Goal: Check status: Check status

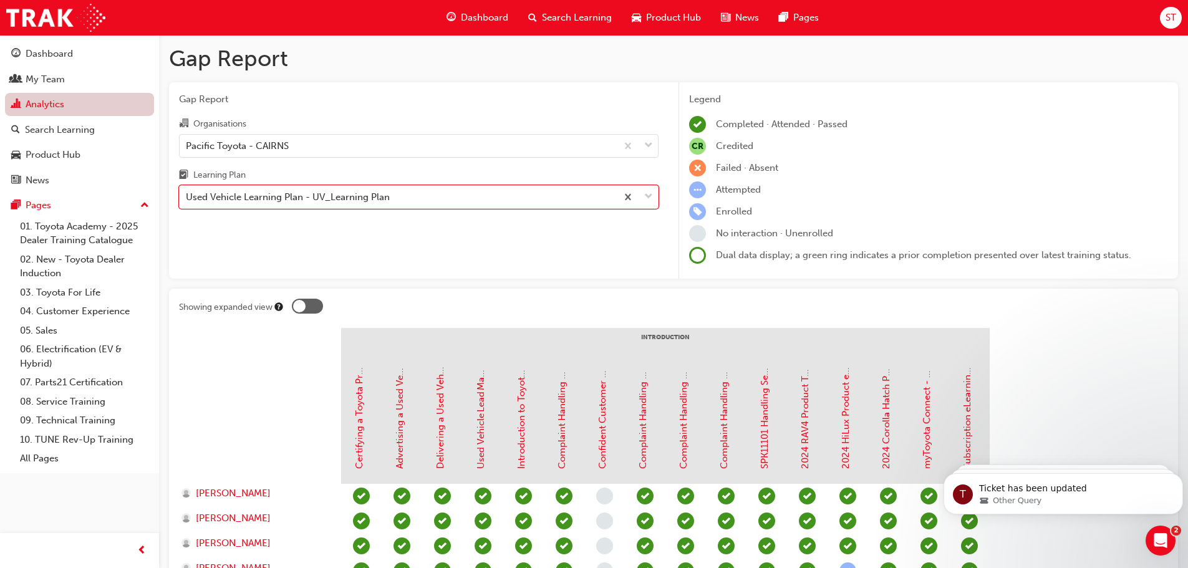
click at [38, 104] on link "Analytics" at bounding box center [79, 104] width 149 height 23
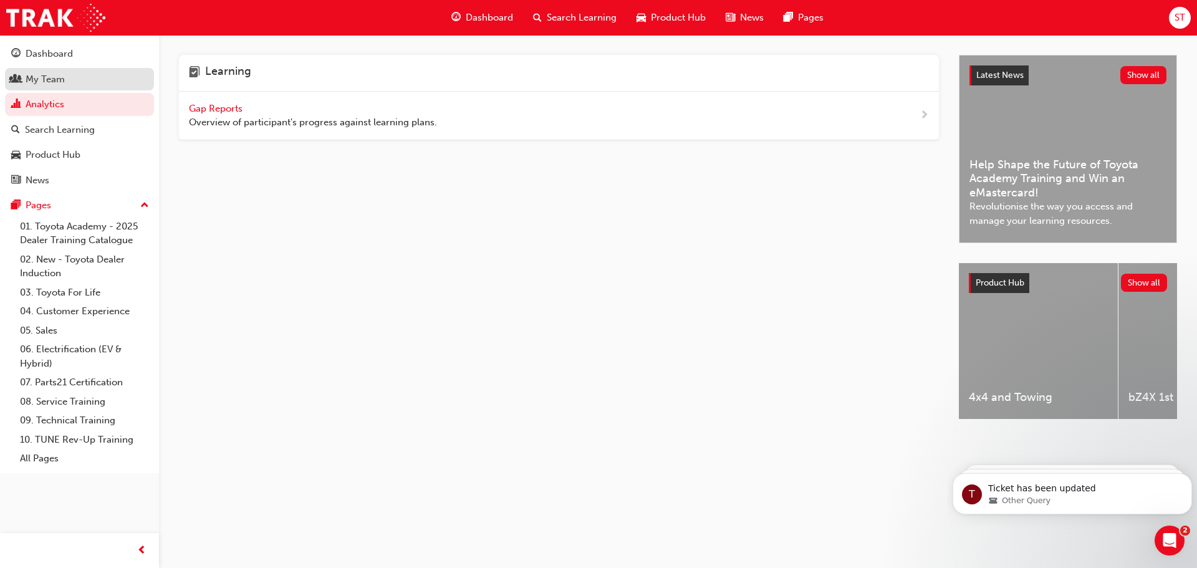
click at [46, 80] on div "My Team" at bounding box center [45, 79] width 39 height 14
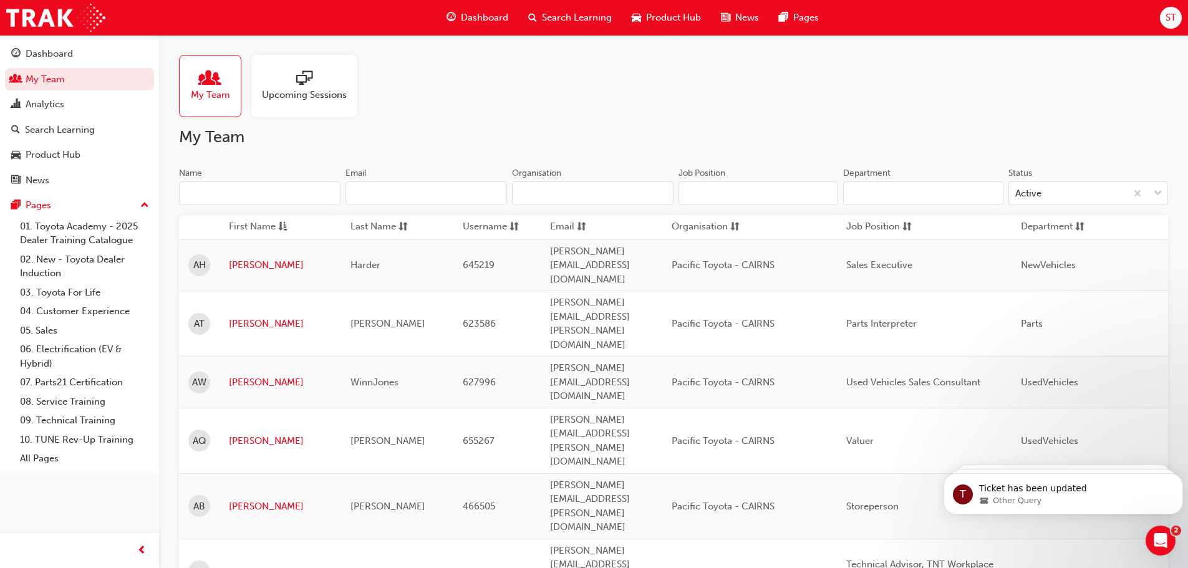
click at [218, 197] on input "Name" at bounding box center [259, 193] width 161 height 24
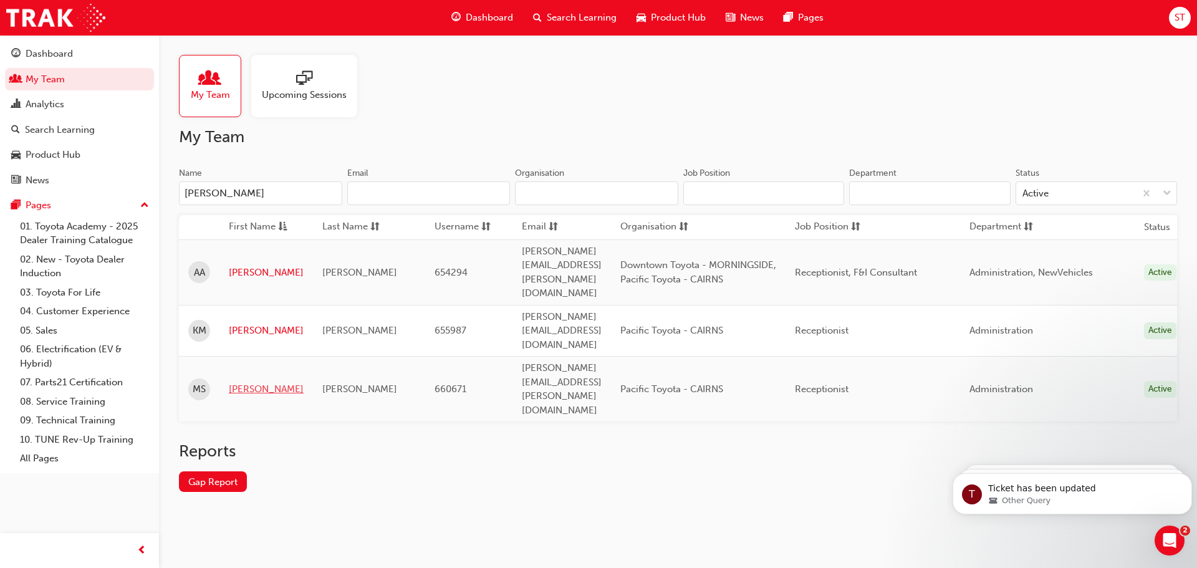
type input "[PERSON_NAME]"
click at [246, 382] on link "[PERSON_NAME]" at bounding box center [266, 389] width 75 height 14
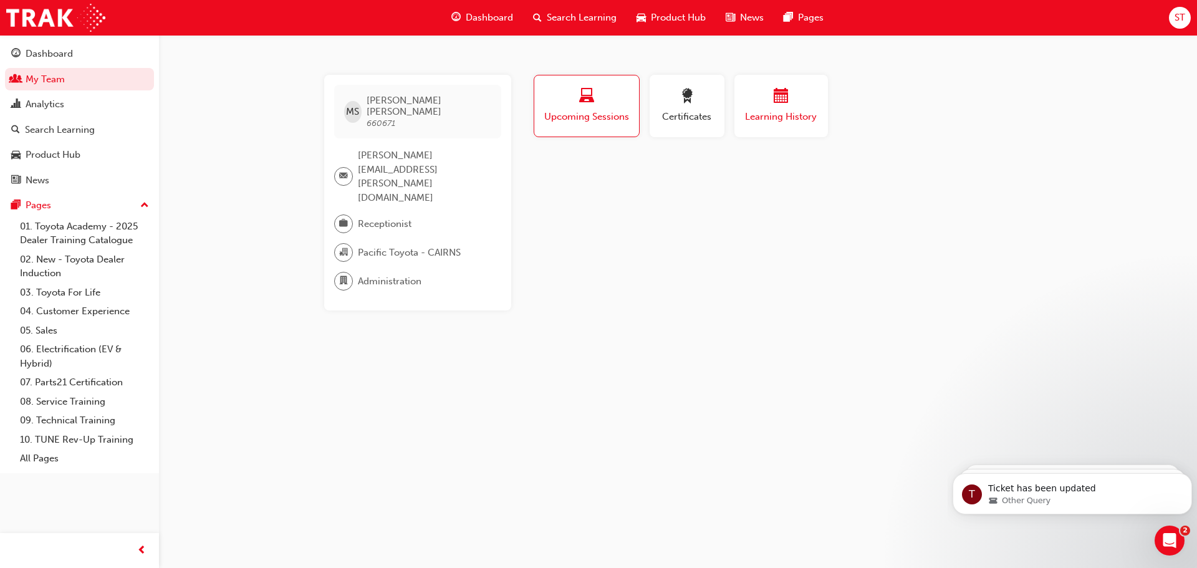
click at [819, 103] on button "Learning History" at bounding box center [781, 106] width 94 height 62
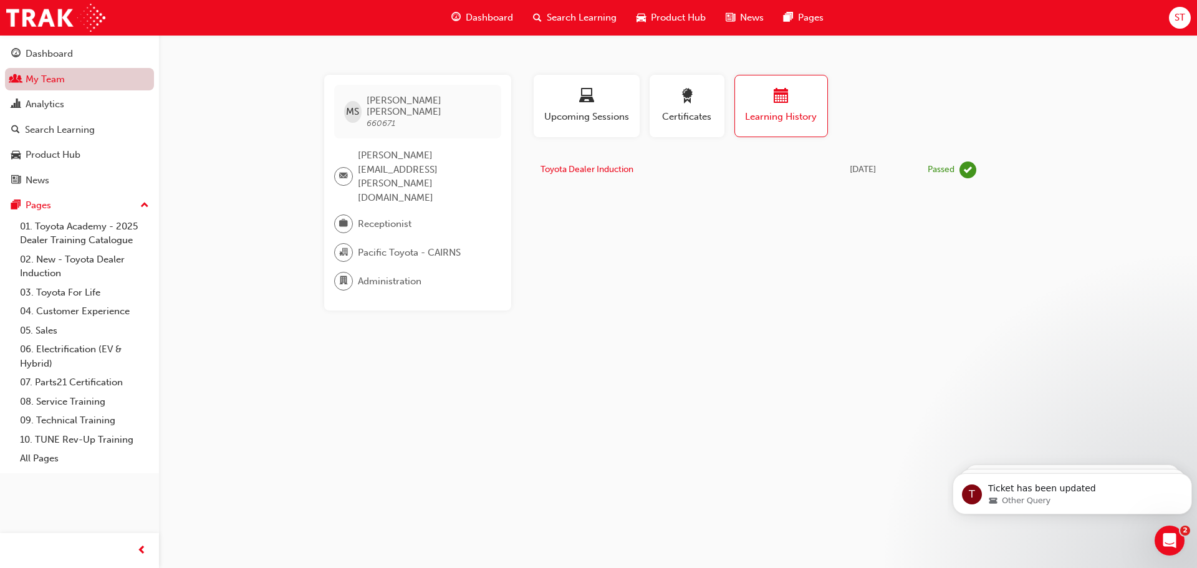
click at [41, 79] on link "My Team" at bounding box center [79, 79] width 149 height 23
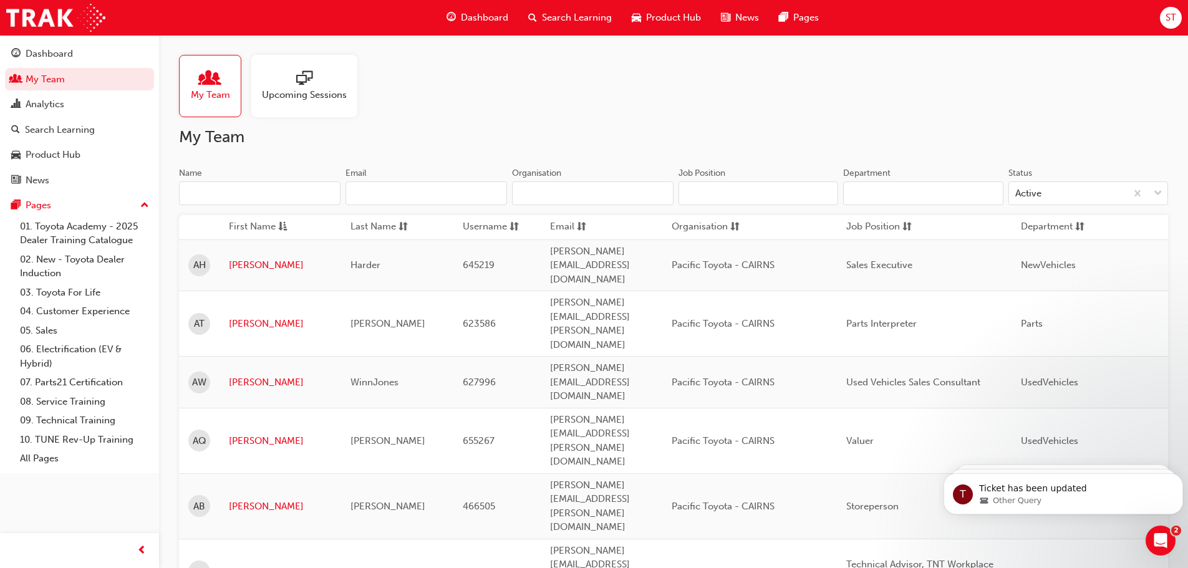
click at [224, 193] on input "Name" at bounding box center [259, 193] width 161 height 24
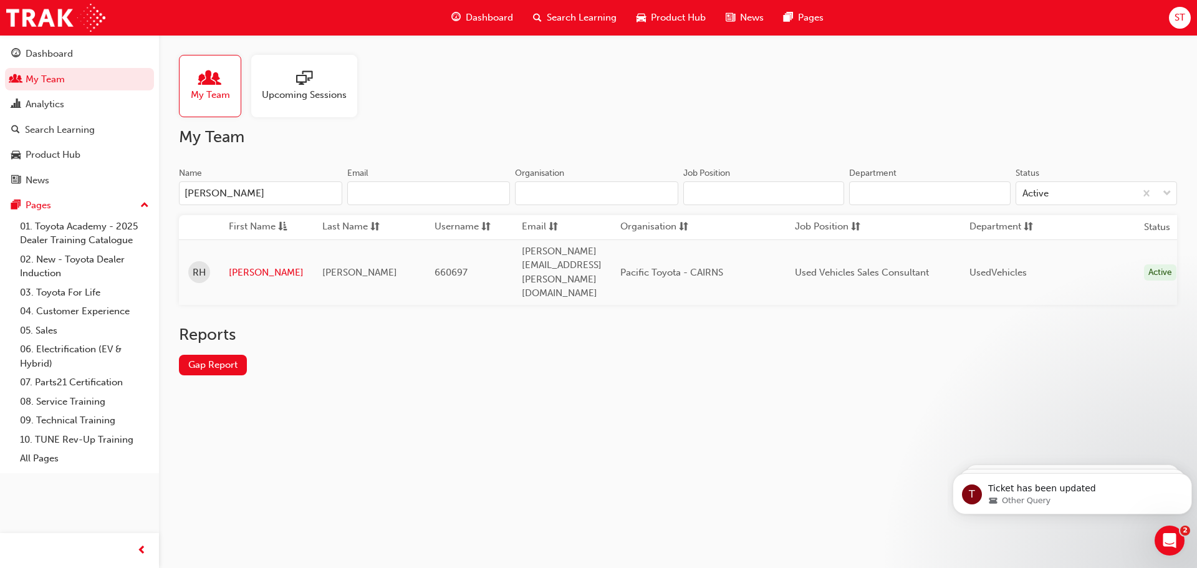
type input "[PERSON_NAME]"
click at [233, 266] on link "[PERSON_NAME]" at bounding box center [266, 273] width 75 height 14
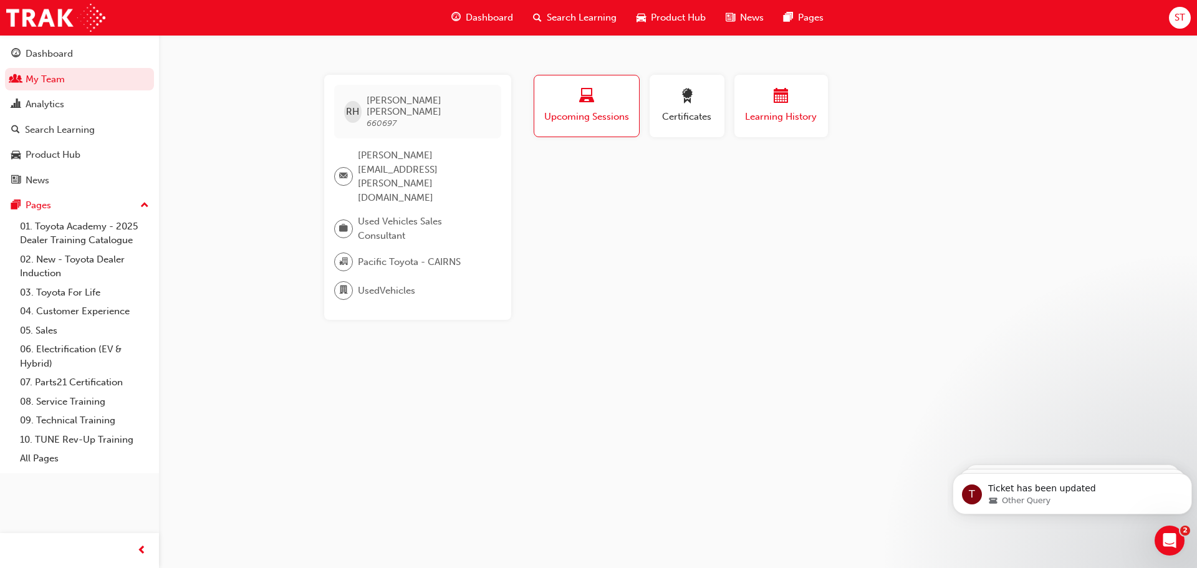
click at [743, 126] on button "Learning History" at bounding box center [781, 106] width 94 height 62
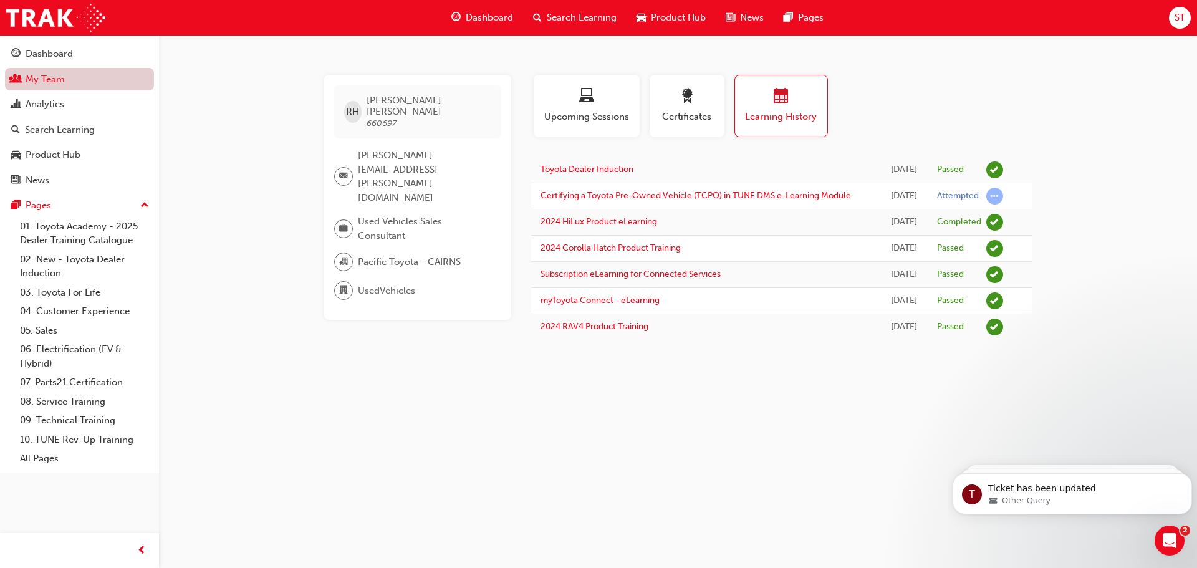
click at [36, 77] on link "My Team" at bounding box center [79, 79] width 149 height 23
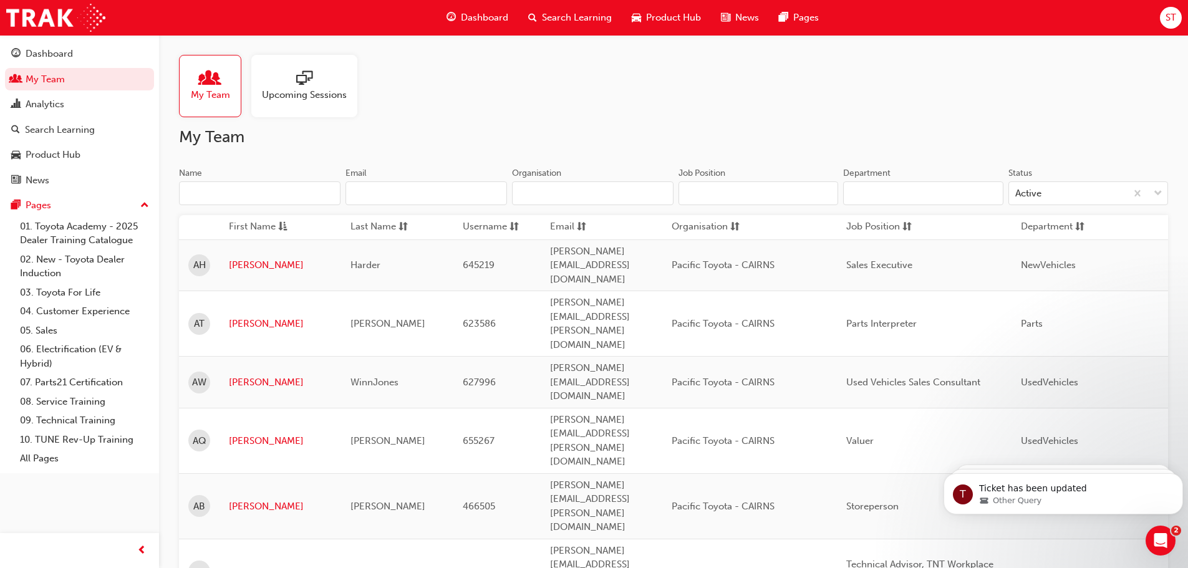
click at [276, 184] on input "Name" at bounding box center [259, 193] width 161 height 24
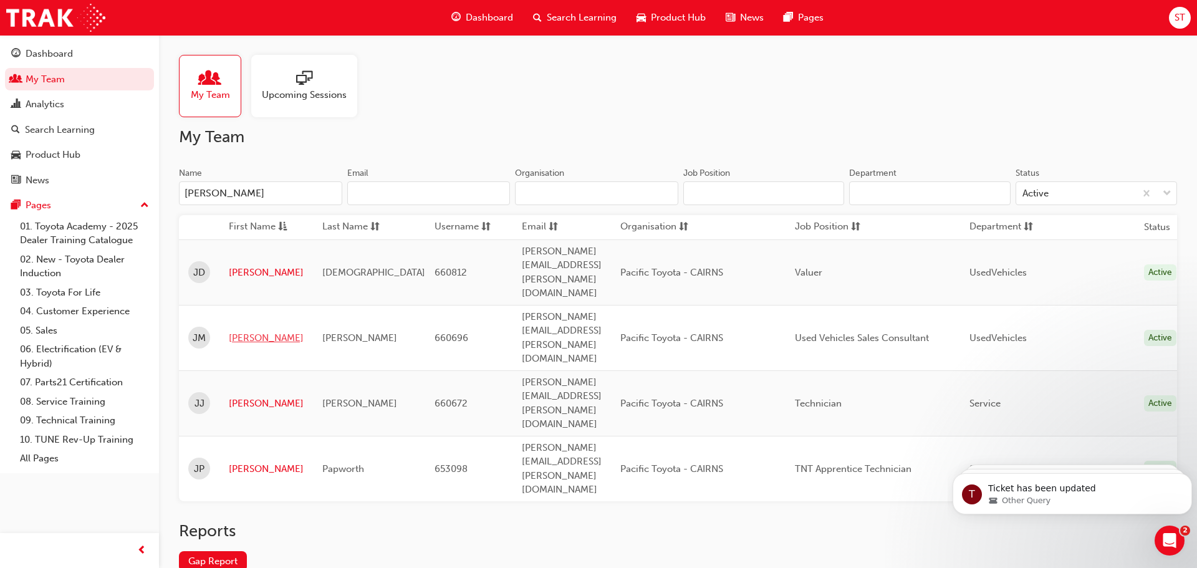
type input "[PERSON_NAME]"
click at [242, 331] on link "[PERSON_NAME]" at bounding box center [266, 338] width 75 height 14
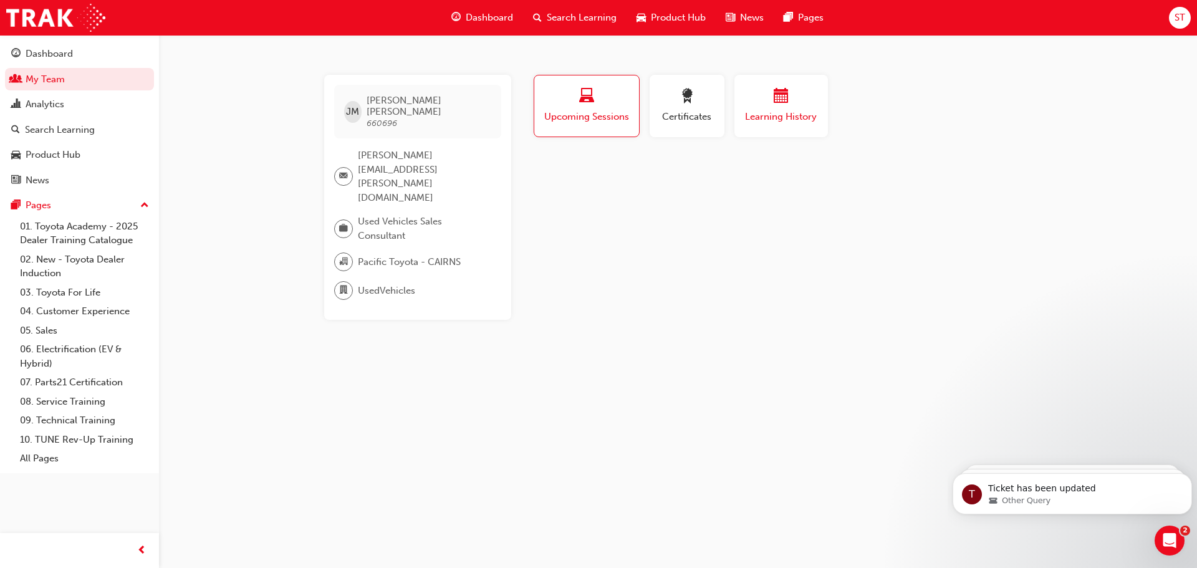
click at [786, 105] on span "calendar-icon" at bounding box center [781, 97] width 15 height 17
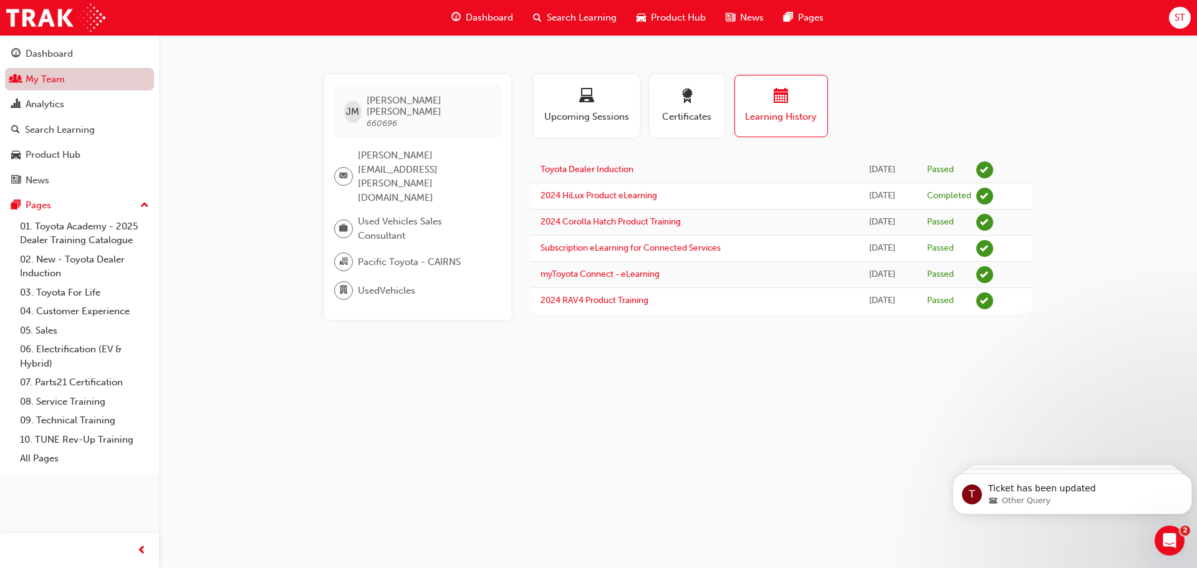
click at [67, 77] on link "My Team" at bounding box center [79, 79] width 149 height 23
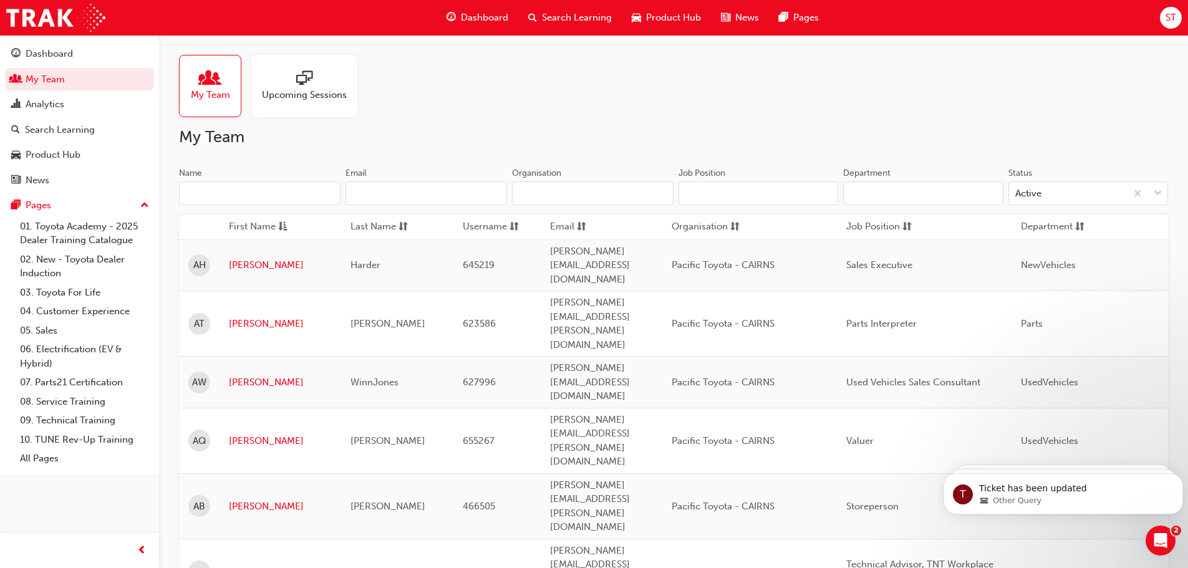
click at [226, 186] on input "Name" at bounding box center [259, 193] width 161 height 24
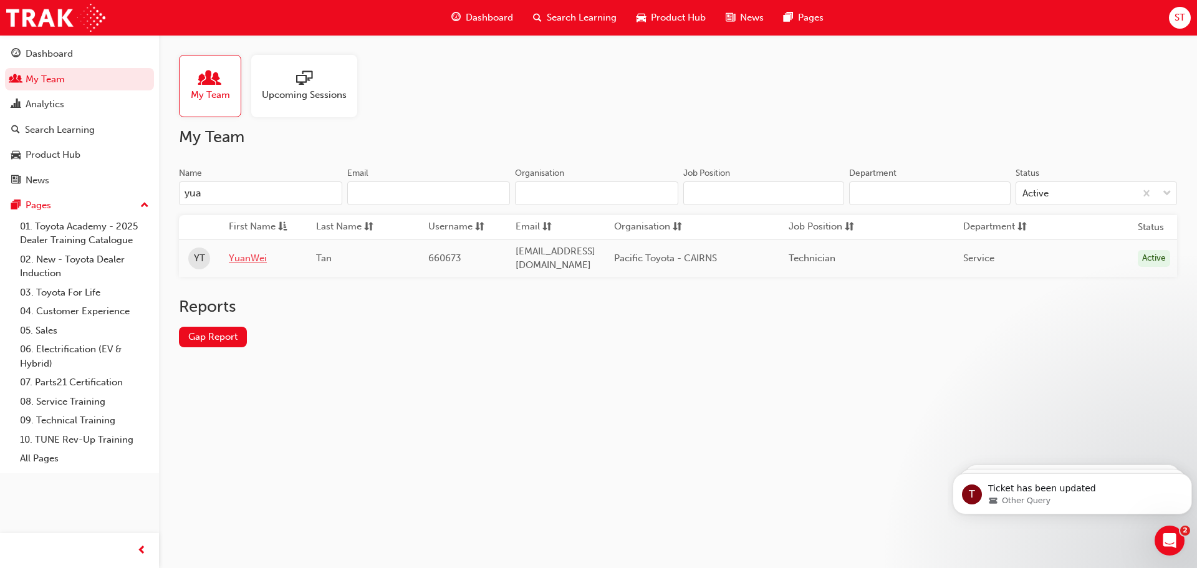
type input "yua"
click at [256, 259] on link "YuanWei" at bounding box center [263, 258] width 69 height 14
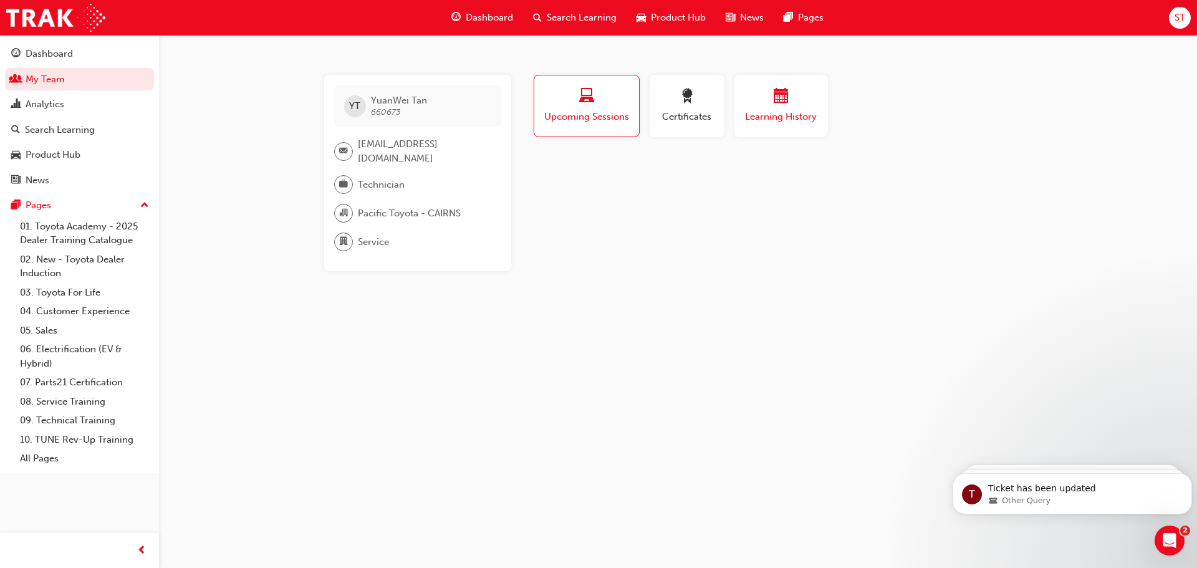
click at [768, 96] on div "button" at bounding box center [781, 98] width 75 height 19
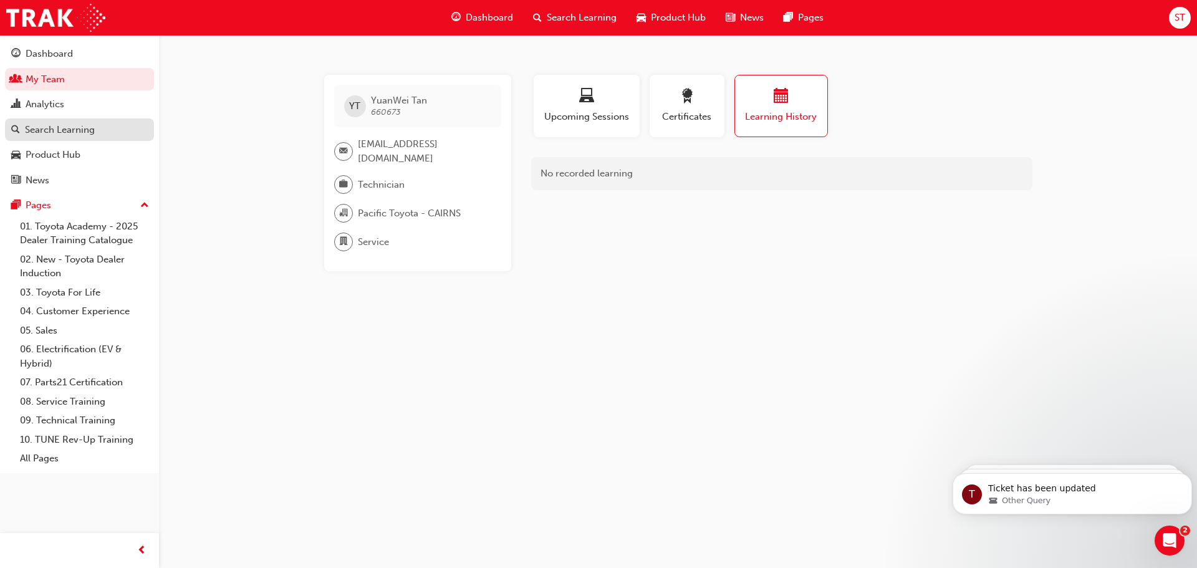
click at [58, 126] on div "Search Learning" at bounding box center [60, 130] width 70 height 14
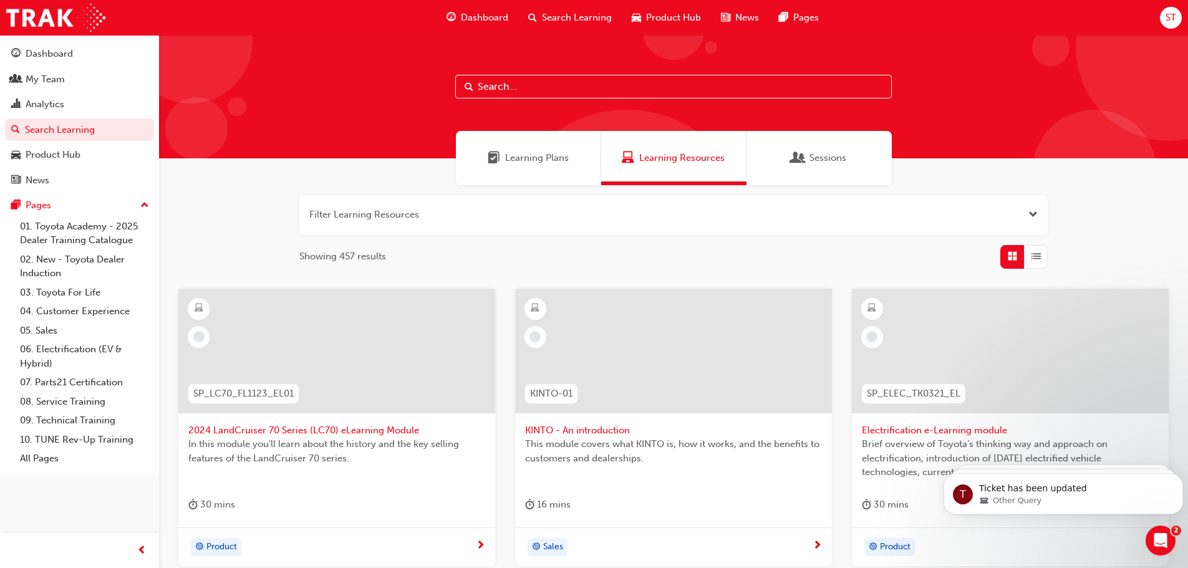
click at [544, 158] on span "Learning Plans" at bounding box center [537, 158] width 64 height 14
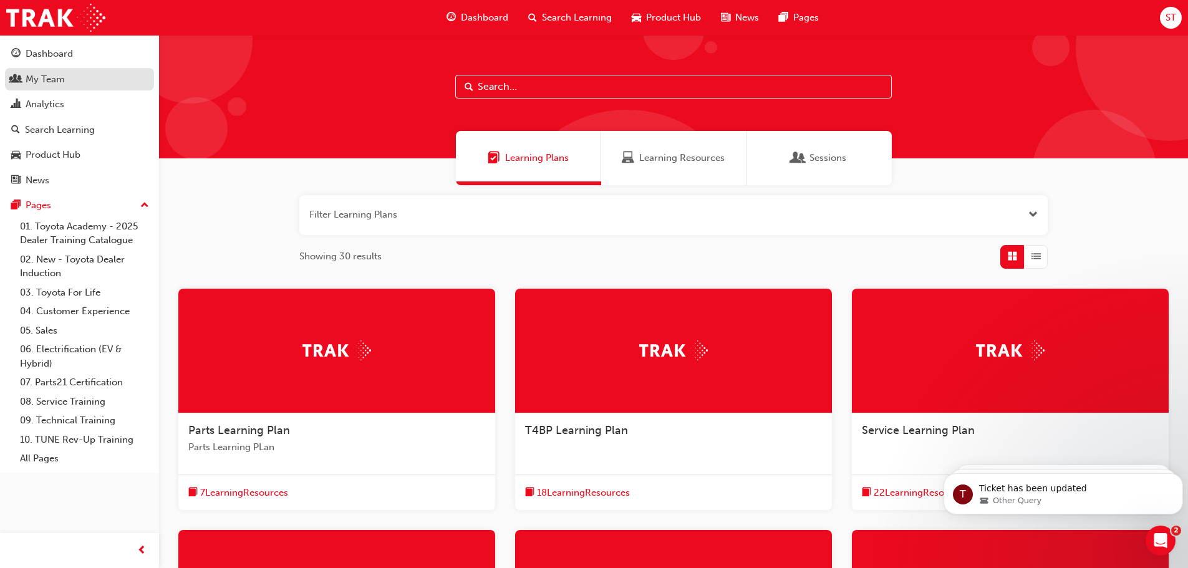
click at [50, 75] on div "My Team" at bounding box center [45, 79] width 39 height 14
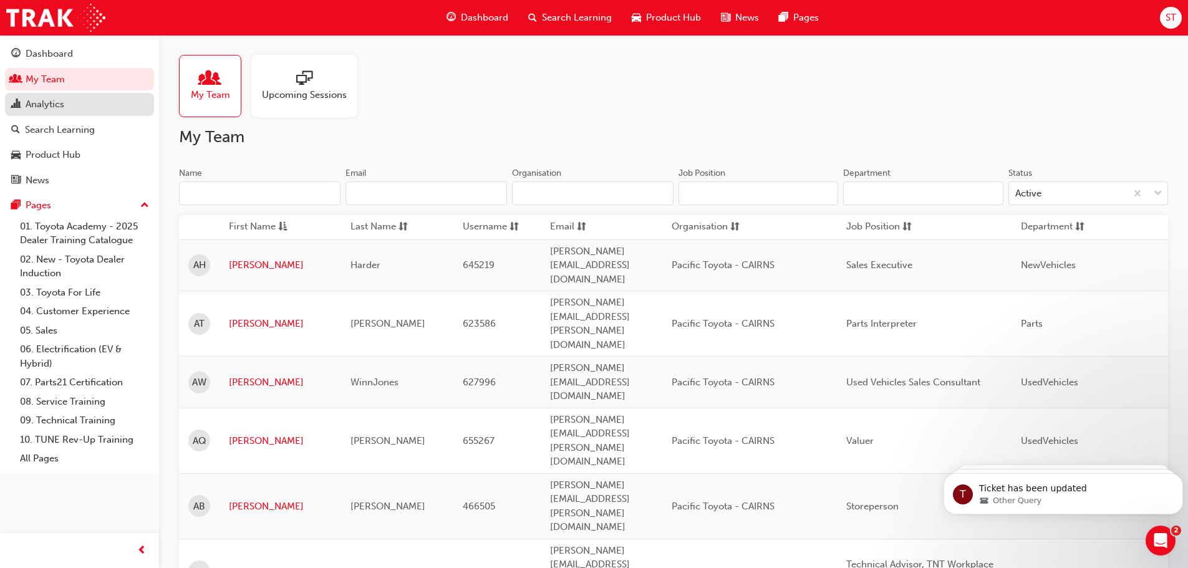
click at [46, 104] on div "Analytics" at bounding box center [45, 104] width 39 height 14
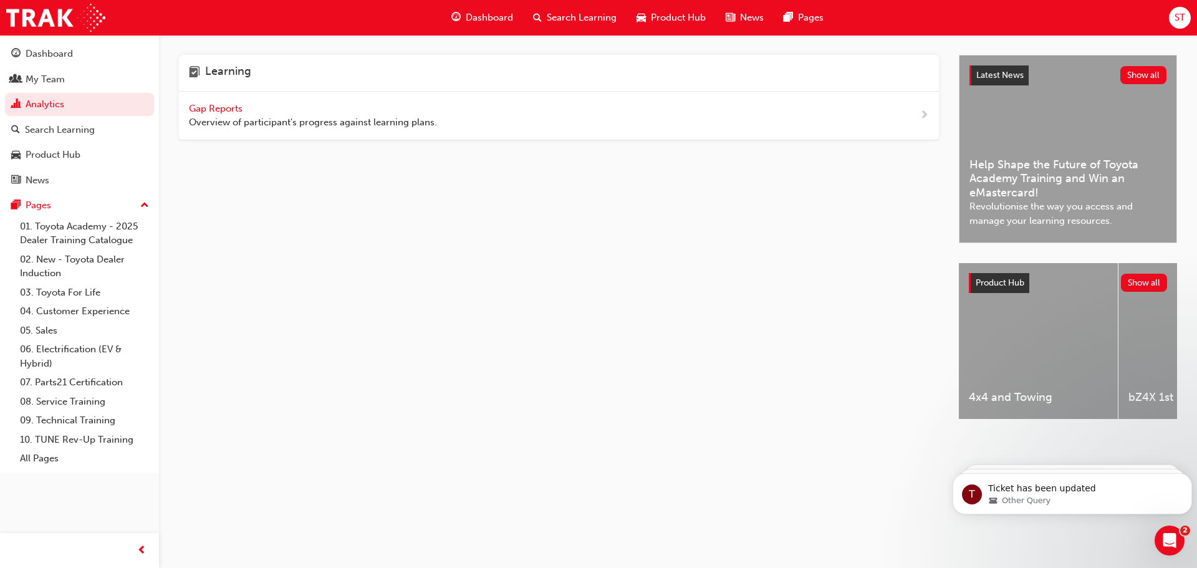
click at [221, 105] on span "Gap Reports" at bounding box center [217, 108] width 56 height 11
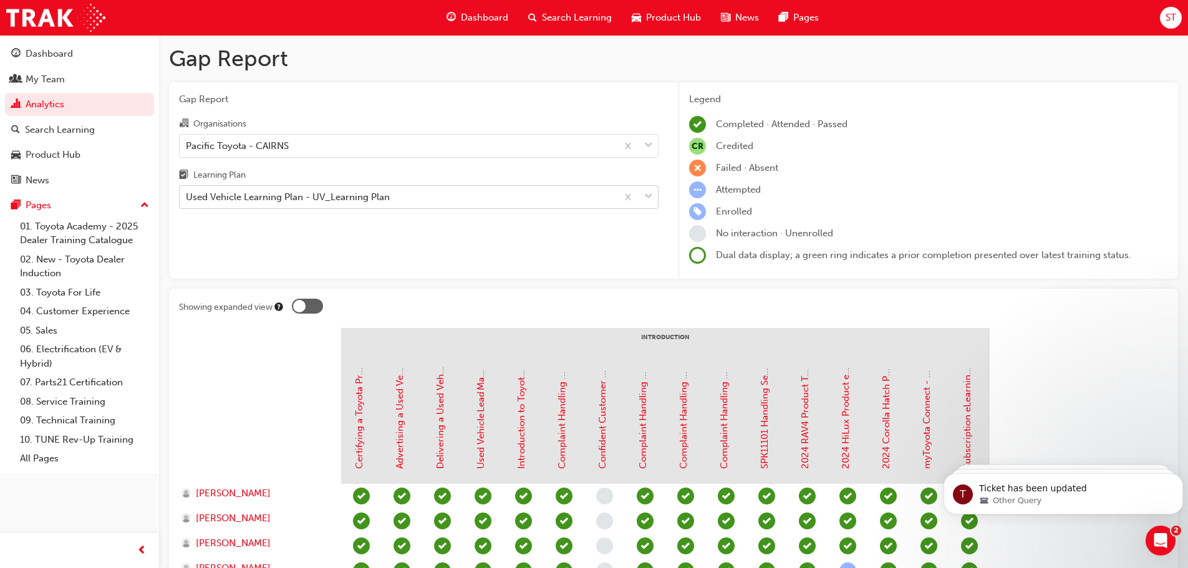
click at [313, 200] on div "Used Vehicle Learning Plan - UV_Learning Plan" at bounding box center [288, 197] width 204 height 14
click at [187, 200] on input "Learning Plan Used Vehicle Learning Plan - UV_Learning Plan" at bounding box center [186, 196] width 1 height 11
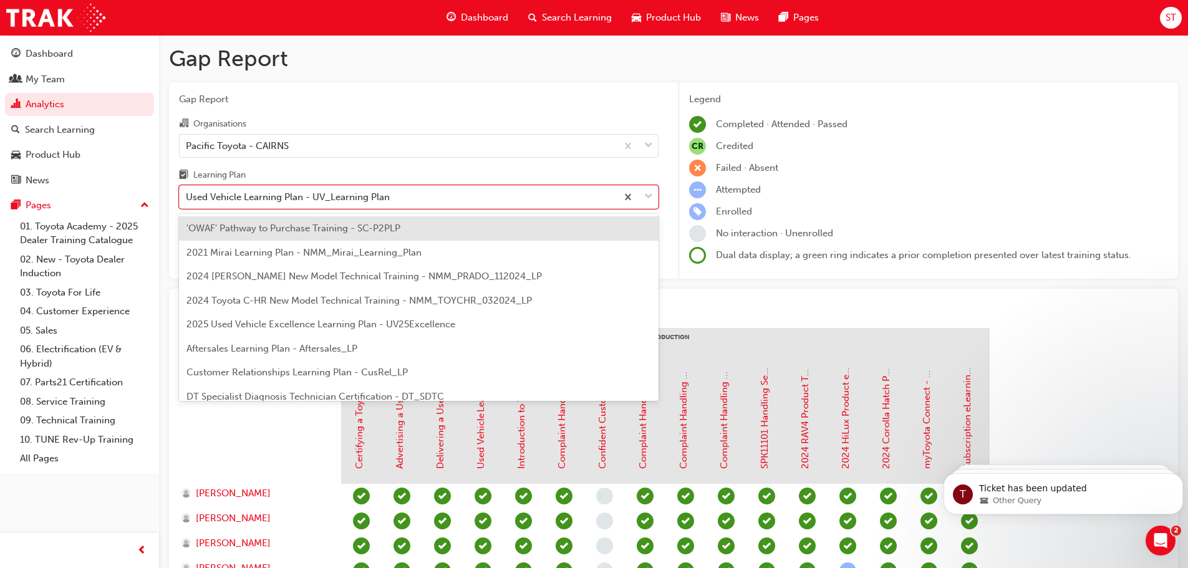
scroll to position [496, 0]
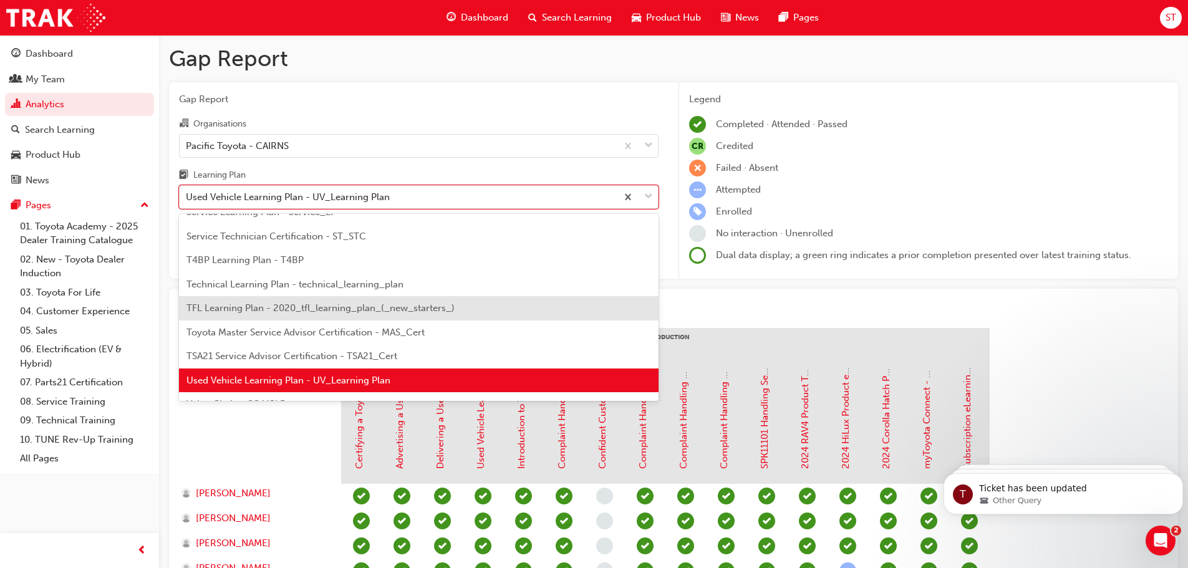
click at [282, 305] on span "TFL Learning Plan - 2020_tfl_learning_plan_(_new_starters_)" at bounding box center [320, 307] width 268 height 11
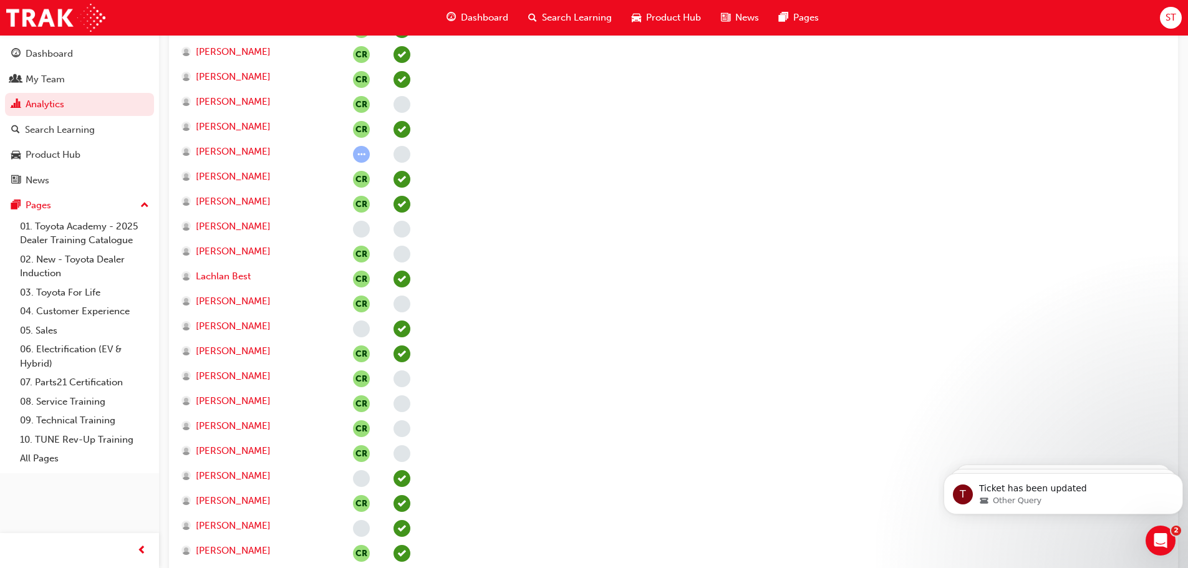
scroll to position [2415, 0]
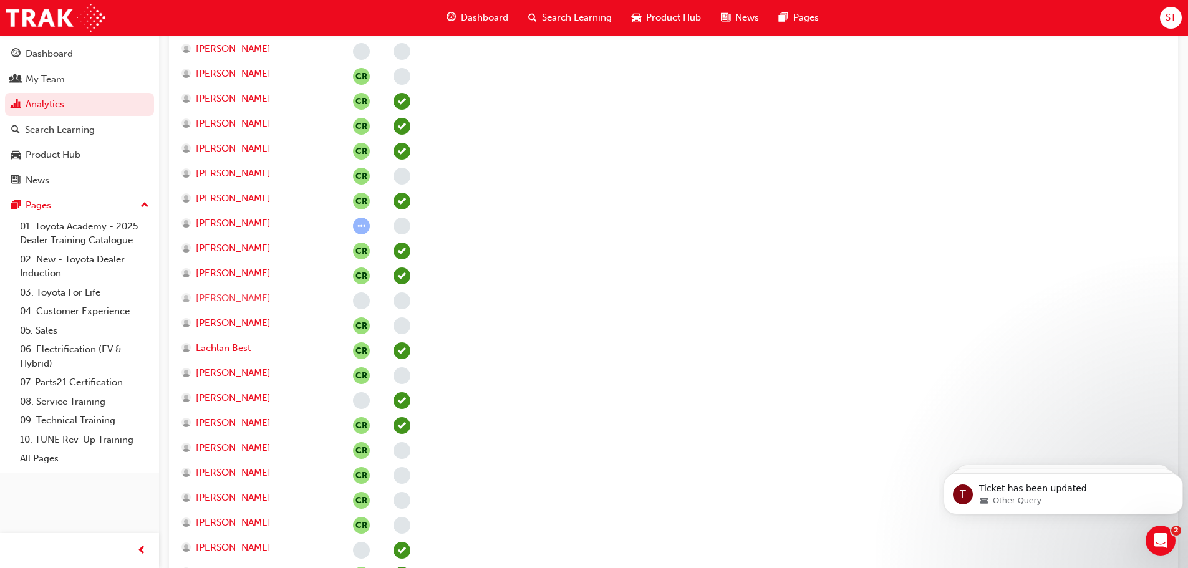
click at [235, 297] on span "[PERSON_NAME]" at bounding box center [233, 298] width 75 height 14
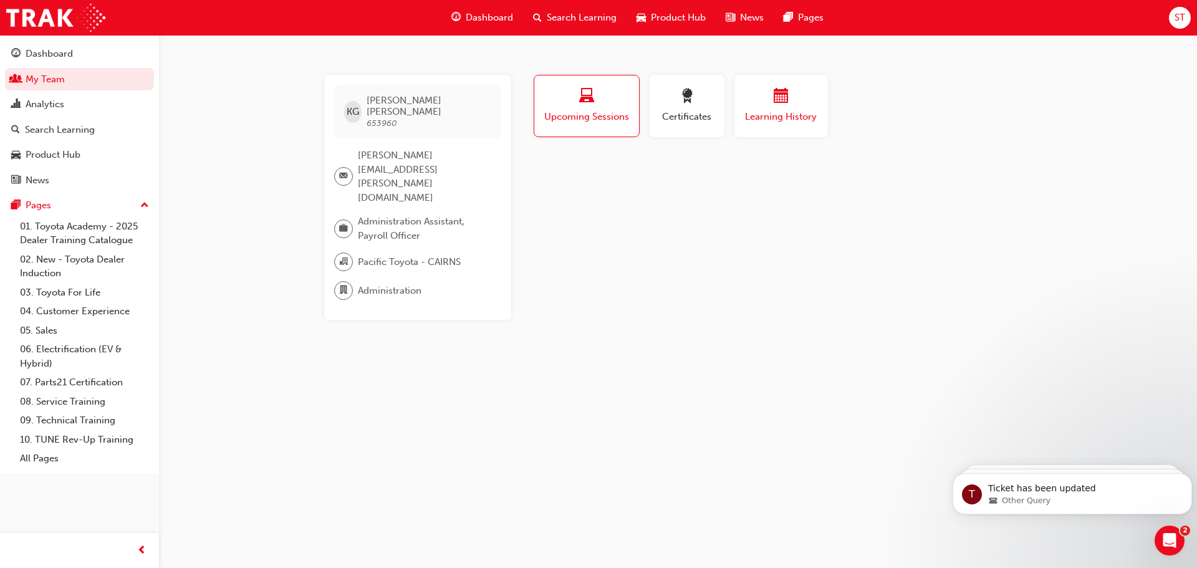
click at [758, 118] on span "Learning History" at bounding box center [781, 117] width 75 height 14
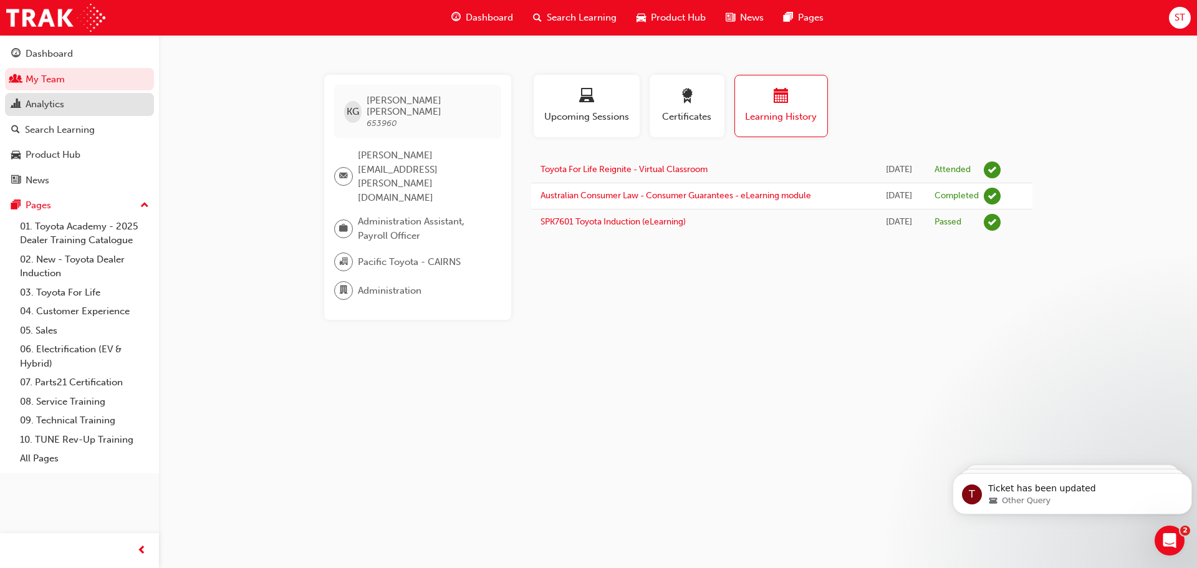
click at [48, 103] on div "Analytics" at bounding box center [45, 104] width 39 height 14
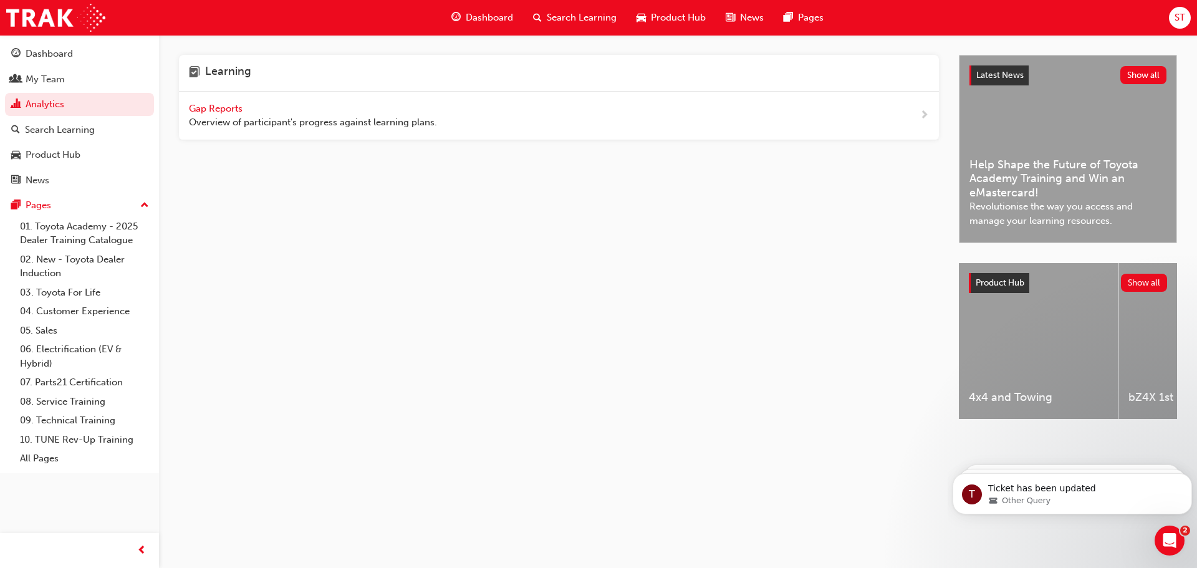
click at [211, 105] on span "Gap Reports" at bounding box center [217, 108] width 56 height 11
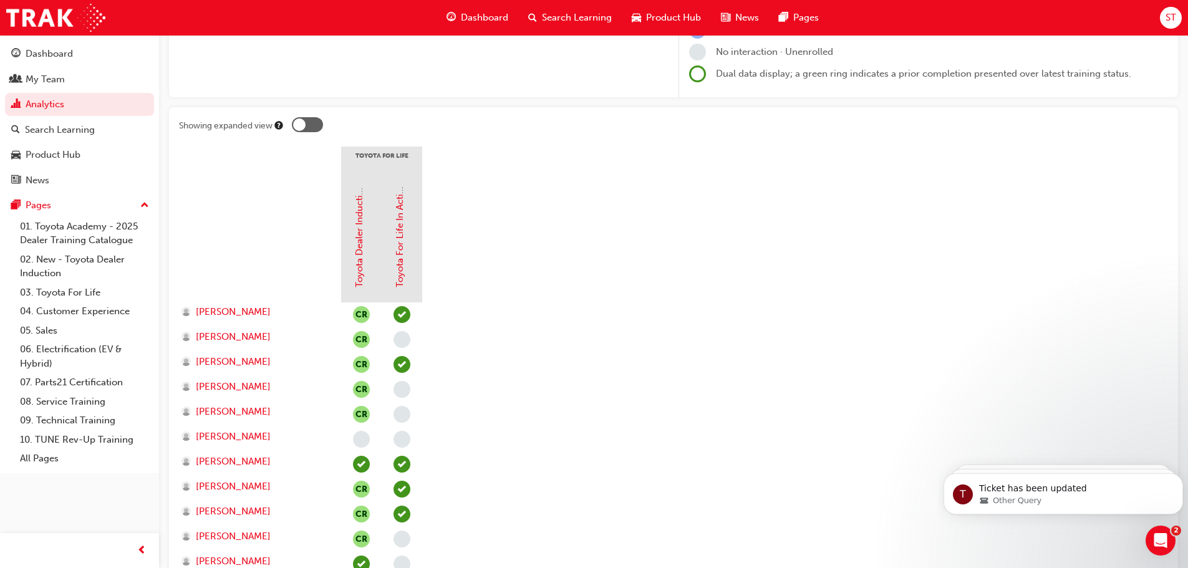
scroll to position [374, 0]
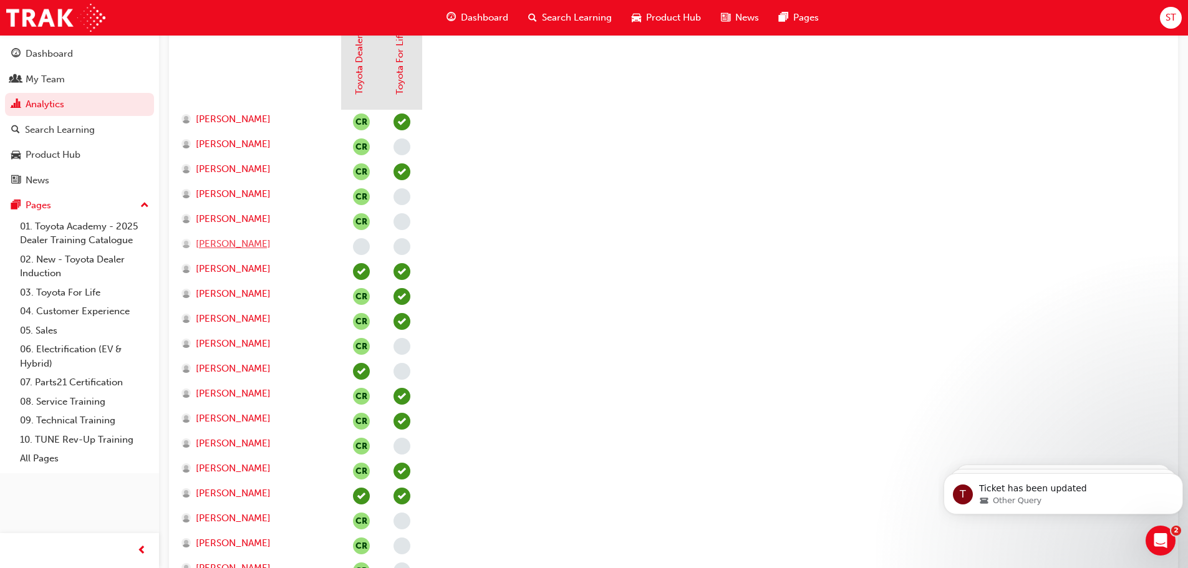
click at [241, 241] on span "[PERSON_NAME]" at bounding box center [233, 244] width 75 height 14
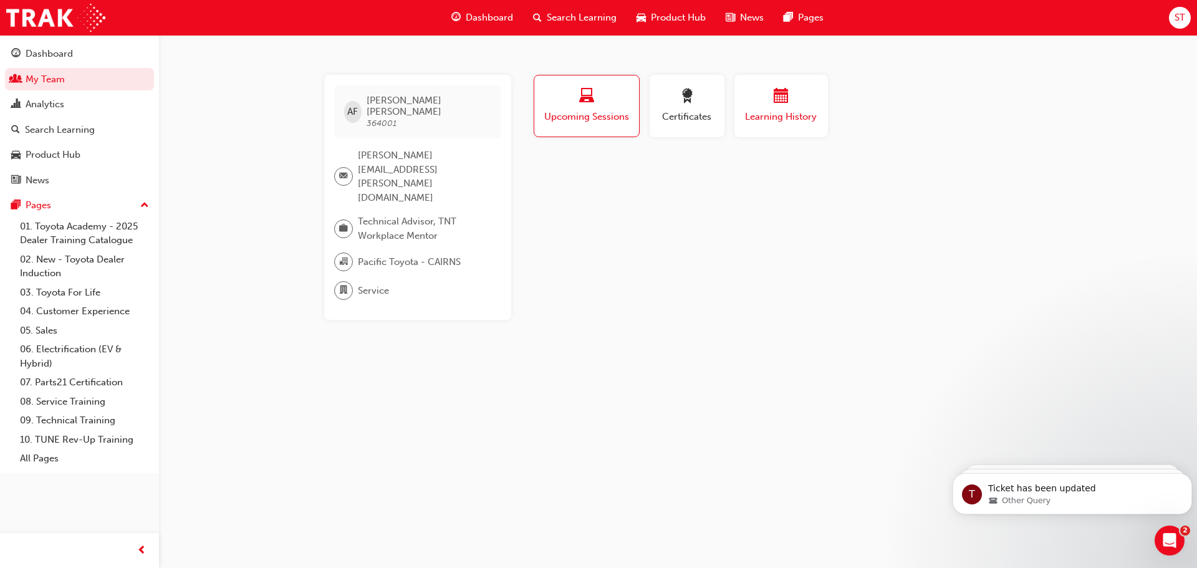
click at [763, 115] on span "Learning History" at bounding box center [781, 117] width 75 height 14
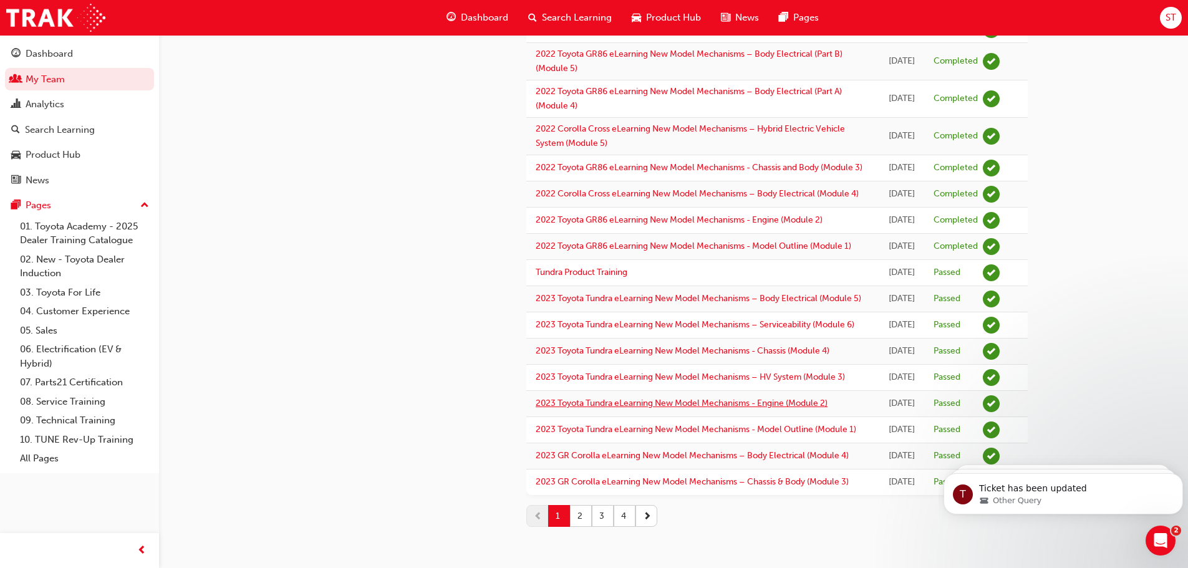
scroll to position [1532, 0]
